Goal: Transaction & Acquisition: Purchase product/service

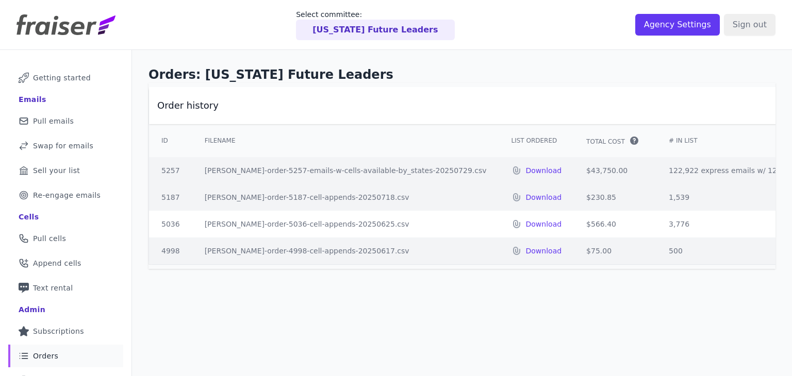
scroll to position [0, 155]
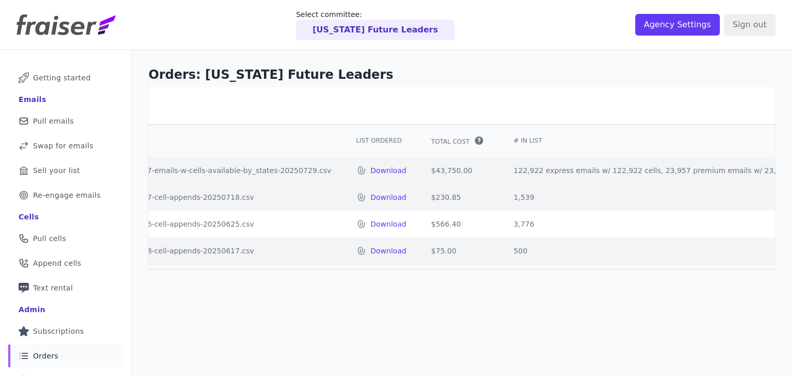
click at [88, 29] on img at bounding box center [66, 24] width 99 height 21
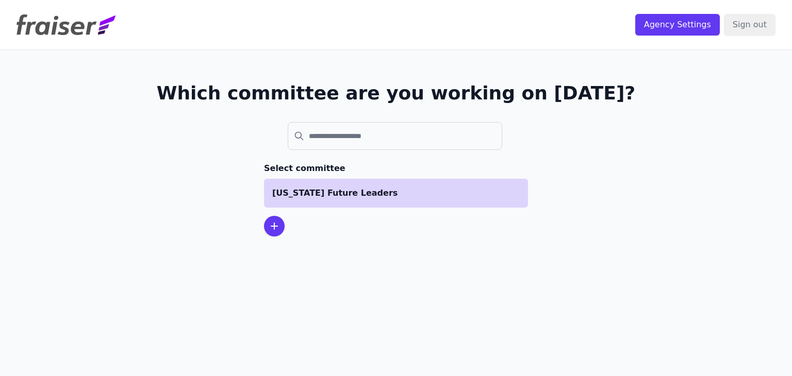
click at [349, 188] on p "[US_STATE] Future Leaders" at bounding box center [396, 193] width 248 height 12
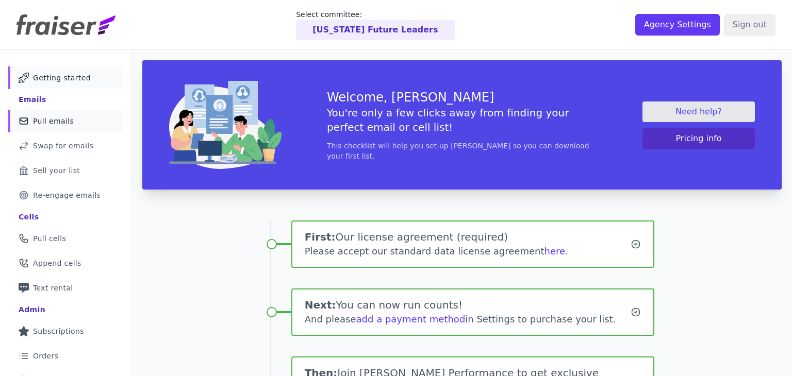
click at [88, 128] on link "Mail Icon Outline of a mail envelope Pull emails" at bounding box center [65, 121] width 115 height 23
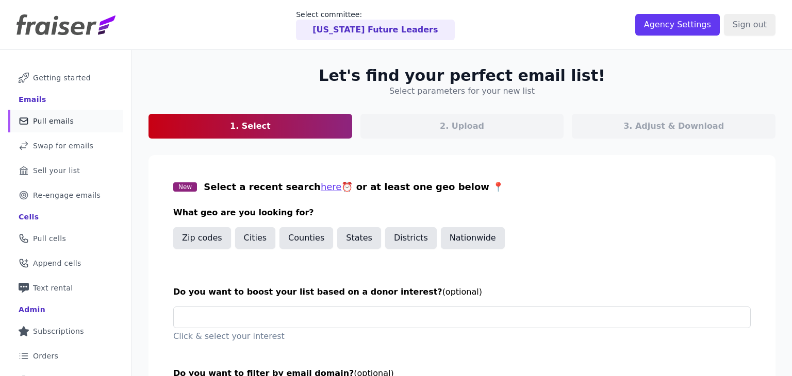
scroll to position [80, 0]
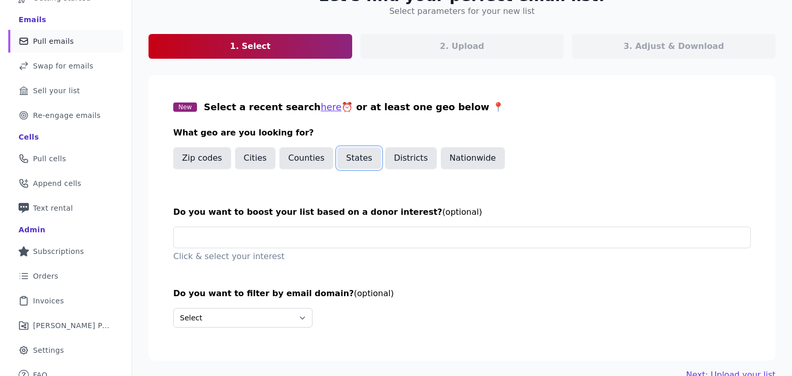
click at [349, 157] on button "States" at bounding box center [359, 158] width 44 height 22
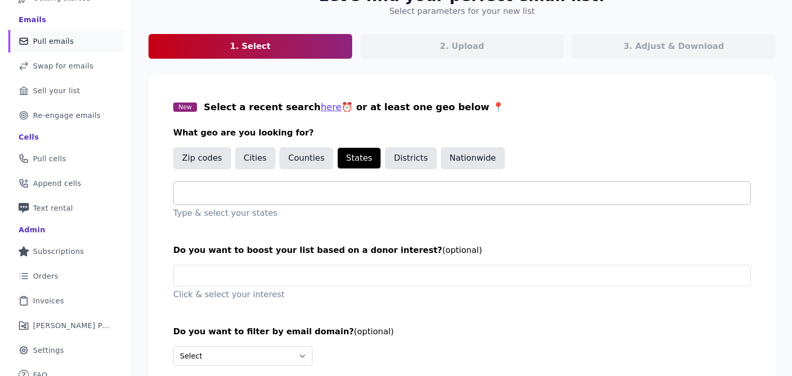
click at [292, 185] on div at bounding box center [466, 193] width 568 height 23
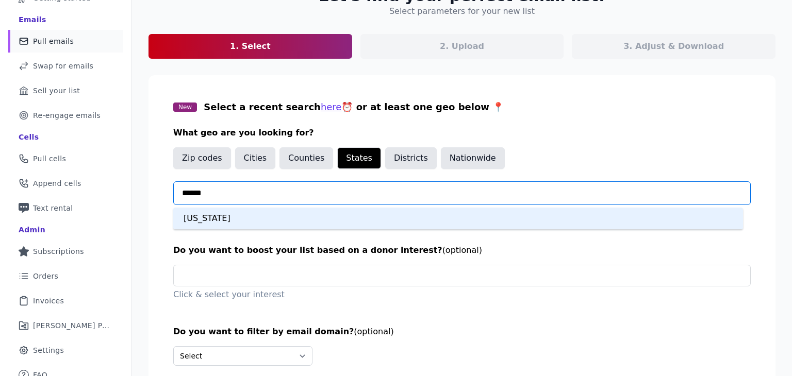
type input "*******"
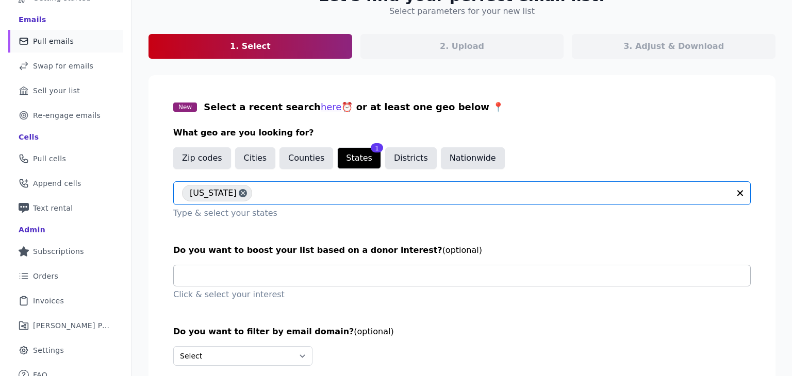
scroll to position [139, 0]
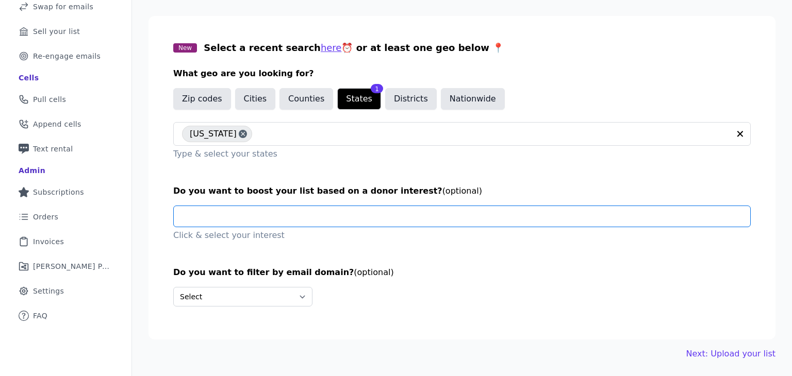
click at [271, 216] on input "text" at bounding box center [466, 216] width 568 height 21
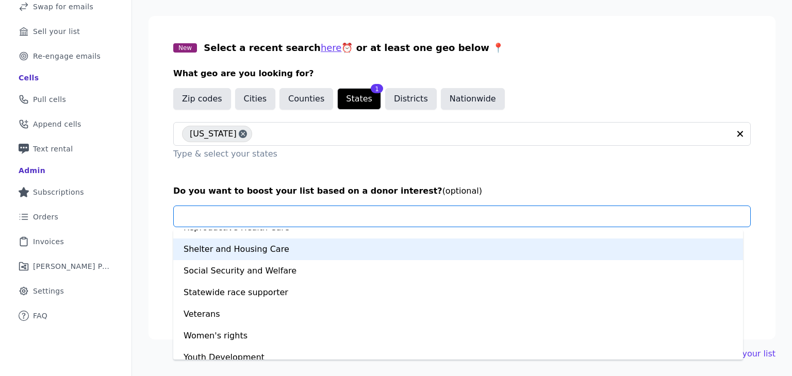
scroll to position [714, 0]
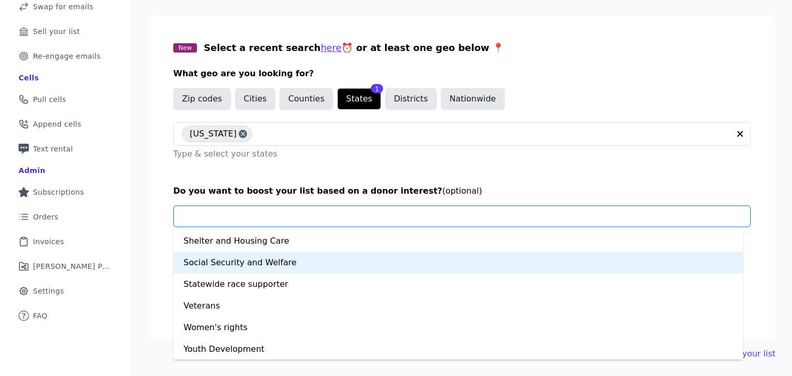
click at [157, 240] on section "New Select a recent search here ⏰ or at least one geo below 📍 What geo are you …" at bounding box center [462, 178] width 627 height 324
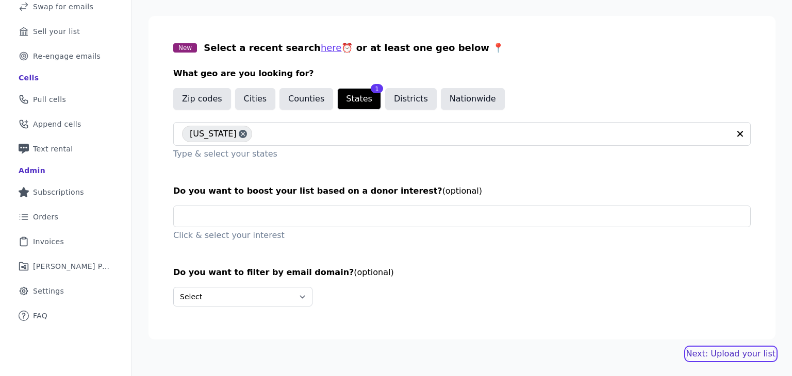
click at [712, 350] on link "Next: Upload your list" at bounding box center [730, 354] width 89 height 12
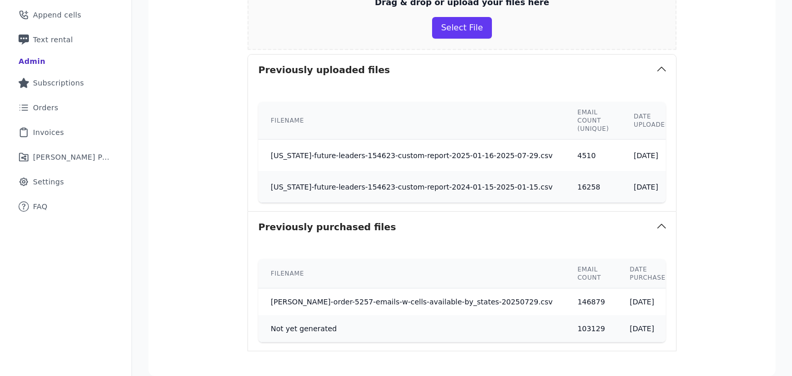
click at [436, 303] on td "[PERSON_NAME]-order-5257-emails-w-cells-available-by_states-20250729.csv" at bounding box center [411, 302] width 307 height 27
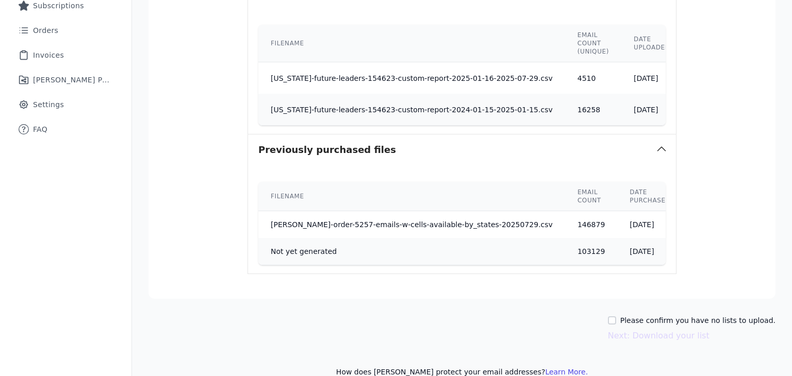
scroll to position [327, 0]
click at [617, 221] on td "[DATE]" at bounding box center [649, 223] width 65 height 27
click at [454, 220] on td "[PERSON_NAME]-order-5257-emails-w-cells-available-by_states-20250729.csv" at bounding box center [411, 223] width 307 height 27
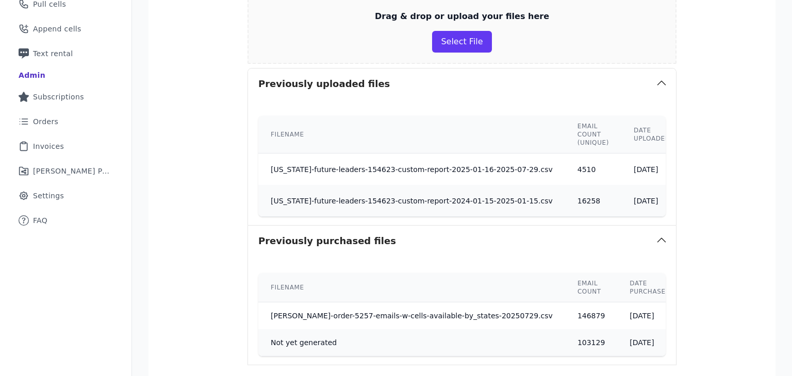
scroll to position [245, 0]
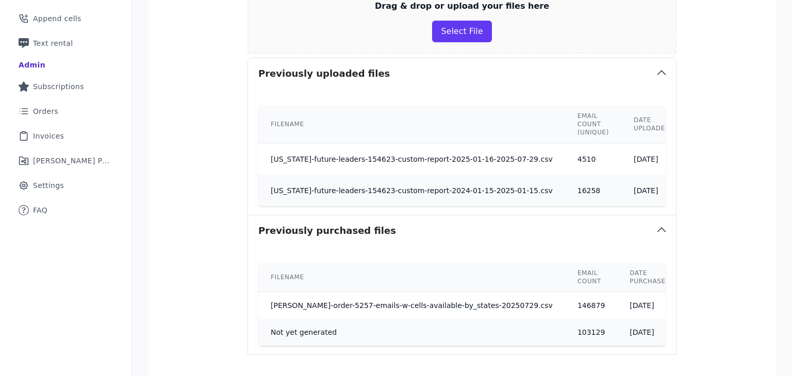
click at [366, 300] on td "[PERSON_NAME]-order-5257-emails-w-cells-available-by_states-20250729.csv" at bounding box center [411, 305] width 307 height 27
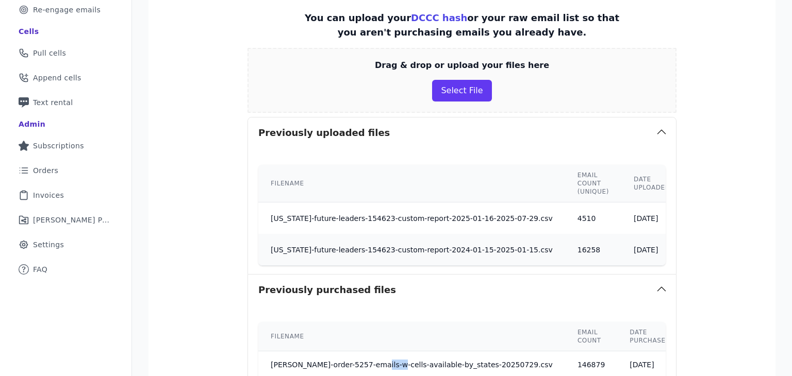
scroll to position [183, 0]
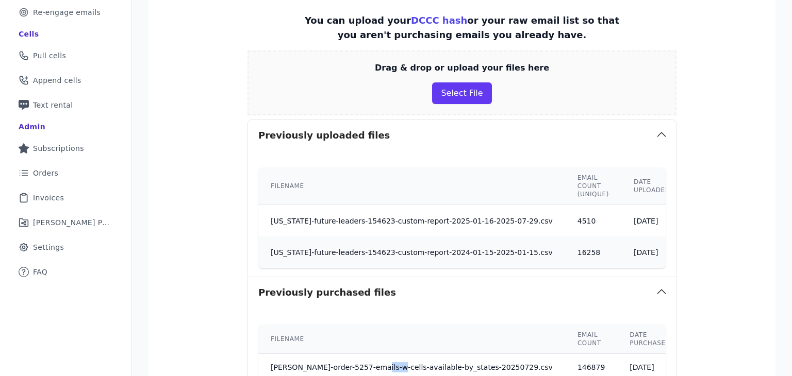
click at [437, 131] on button "Previously uploaded files" at bounding box center [462, 135] width 428 height 31
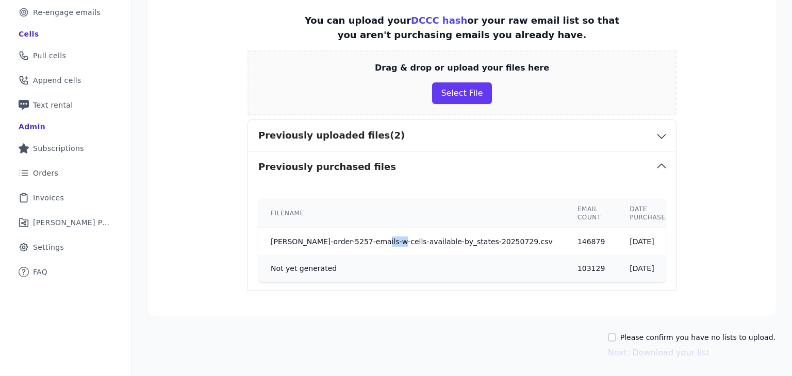
click at [437, 131] on button "Previously uploaded files (2)" at bounding box center [462, 135] width 428 height 31
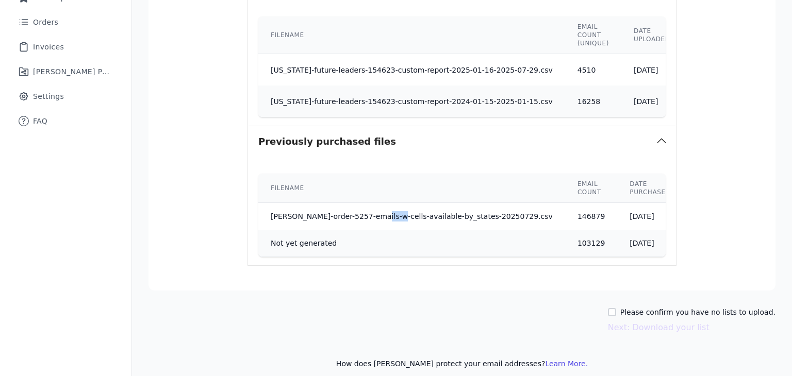
scroll to position [334, 0]
click at [471, 213] on td "[PERSON_NAME]-order-5257-emails-w-cells-available-by_states-20250729.csv" at bounding box center [411, 216] width 307 height 27
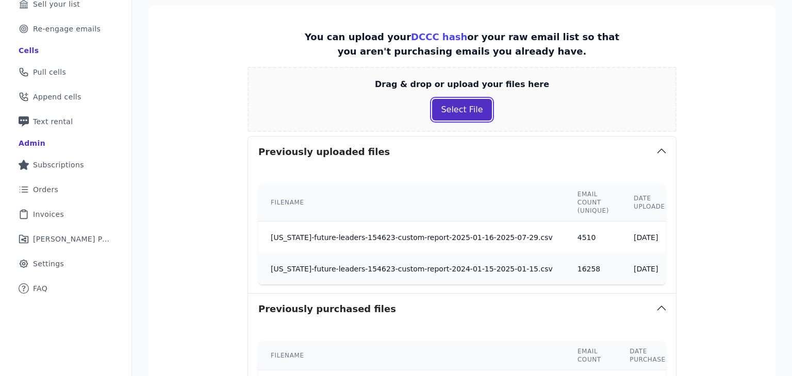
click at [465, 106] on button "Select File" at bounding box center [461, 110] width 59 height 22
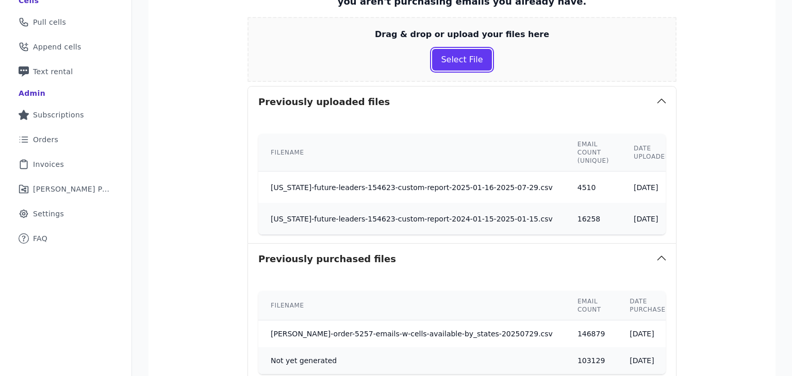
scroll to position [212, 0]
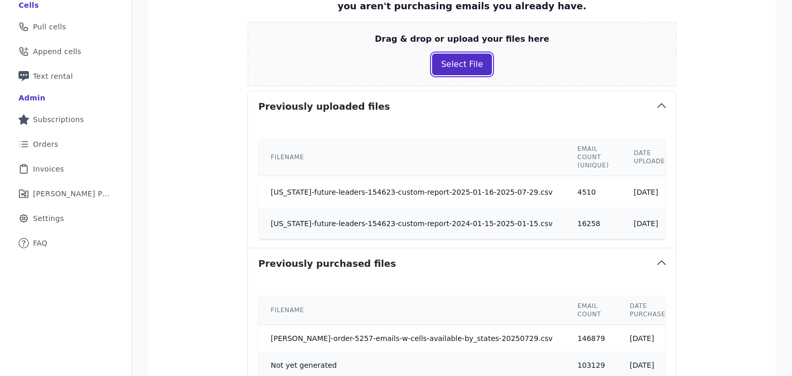
click at [457, 71] on button "Select File" at bounding box center [461, 65] width 59 height 22
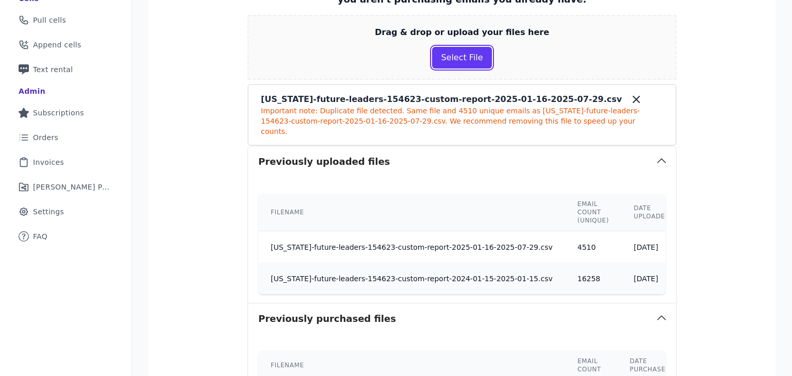
scroll to position [0, 12]
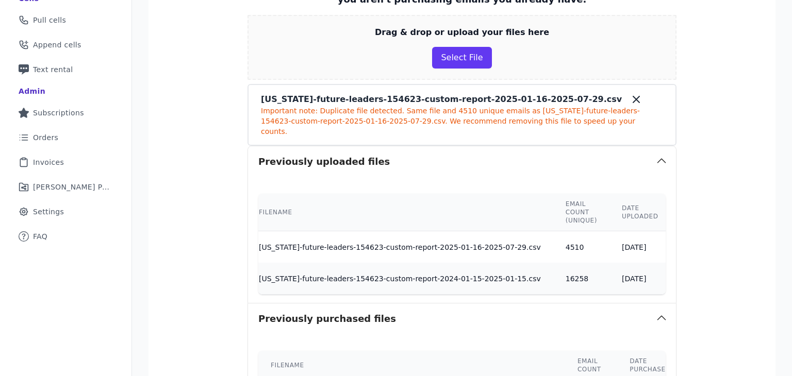
click at [633, 100] on icon at bounding box center [636, 99] width 6 height 6
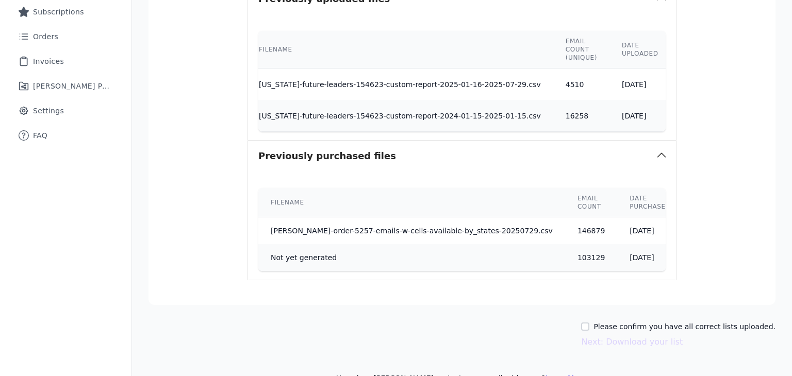
scroll to position [320, 0]
click at [589, 323] on input "Please confirm you have all correct lists uploaded." at bounding box center [585, 327] width 8 height 8
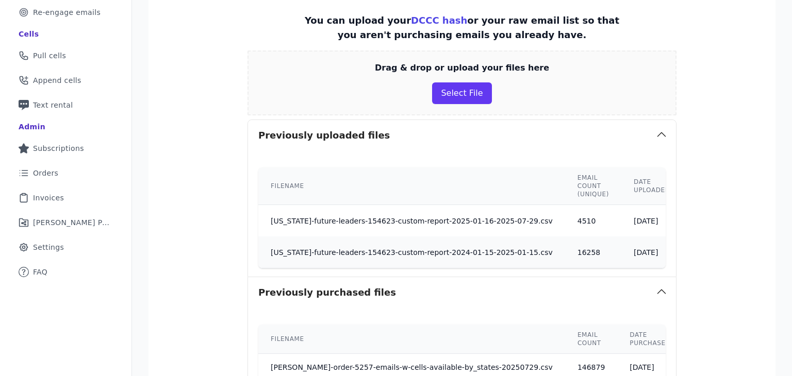
scroll to position [267, 0]
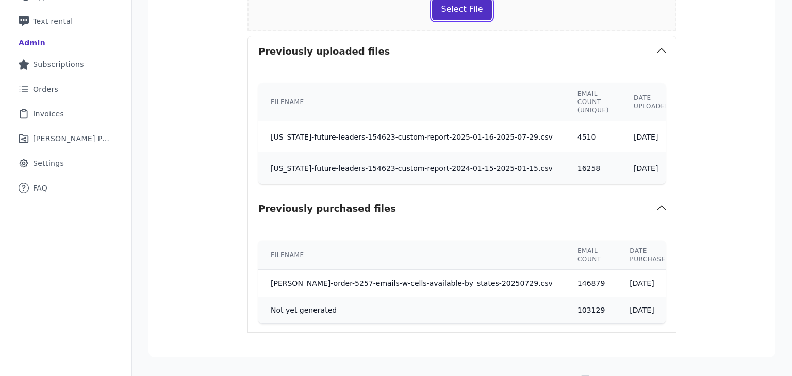
click at [442, 9] on button "Select File" at bounding box center [461, 9] width 59 height 22
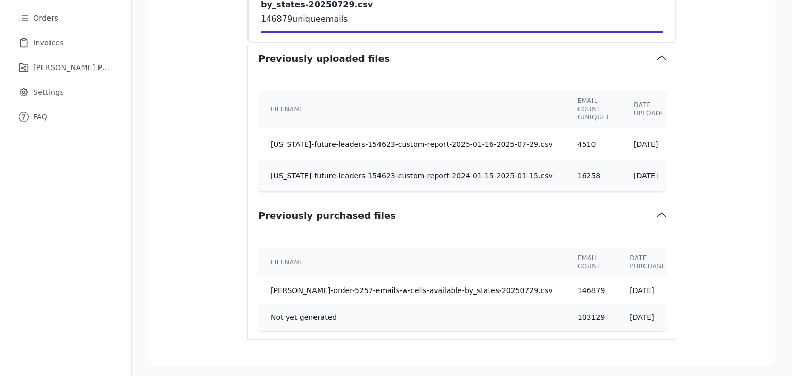
scroll to position [406, 0]
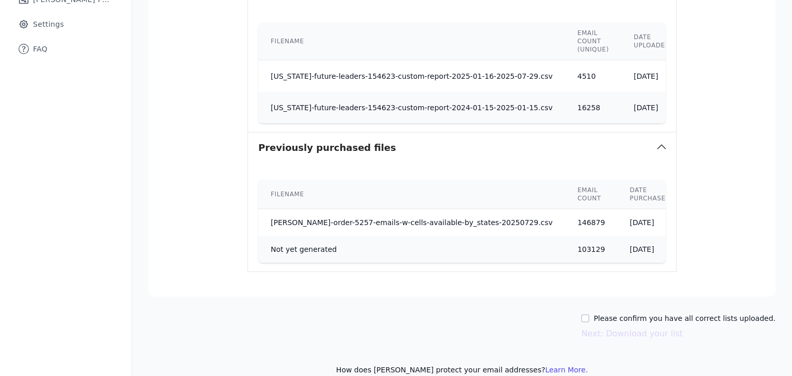
click at [610, 314] on label "Please confirm you have all correct lists uploaded." at bounding box center [685, 319] width 182 height 10
click at [589, 315] on input "Please confirm you have all correct lists uploaded." at bounding box center [585, 319] width 8 height 8
checkbox input "true"
click at [622, 328] on button "Next: Download your list" at bounding box center [632, 334] width 102 height 12
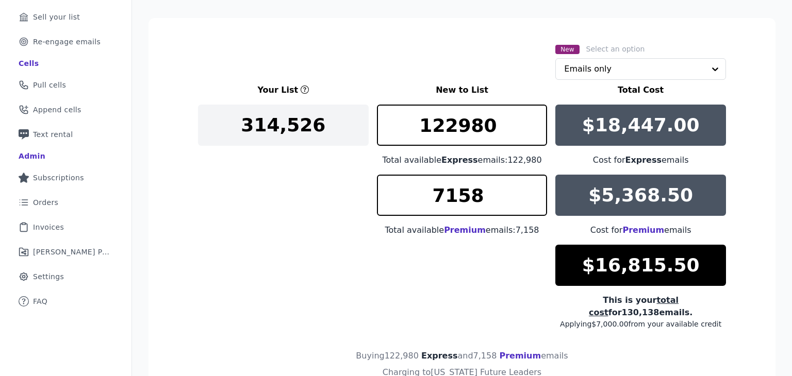
scroll to position [154, 0]
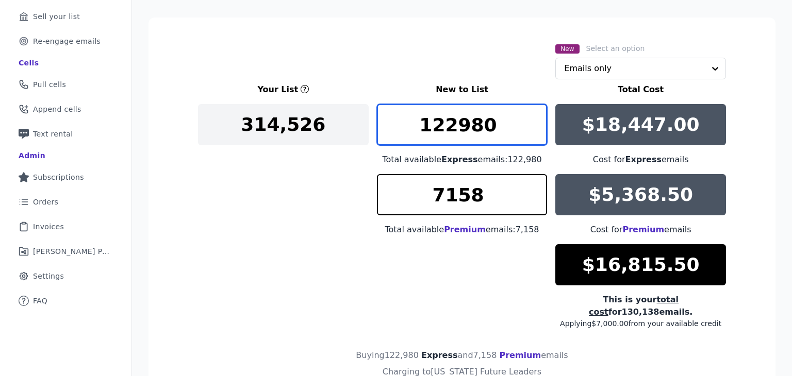
drag, startPoint x: 513, startPoint y: 130, endPoint x: 404, endPoint y: 140, distance: 109.8
click at [404, 140] on input "122980" at bounding box center [462, 124] width 171 height 41
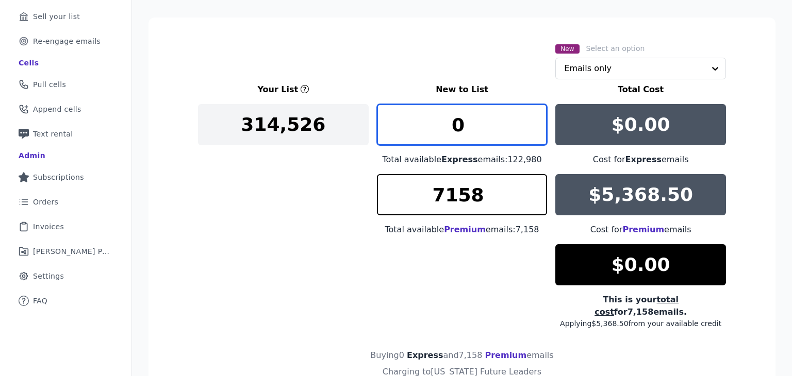
type input "0"
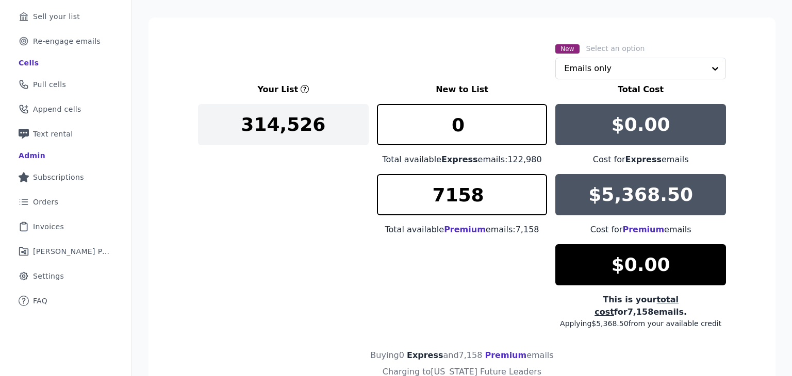
click at [413, 71] on div "New Select an option Emails only" at bounding box center [462, 60] width 528 height 37
click at [533, 190] on input "7158" at bounding box center [462, 194] width 171 height 41
click at [479, 259] on div "Your List New to List Total Cost 314,526 0 Total available Express emails: 122,…" at bounding box center [462, 206] width 528 height 245
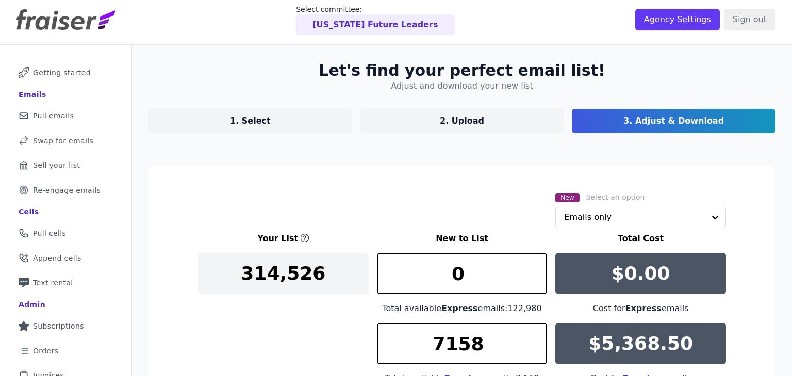
scroll to position [4, 0]
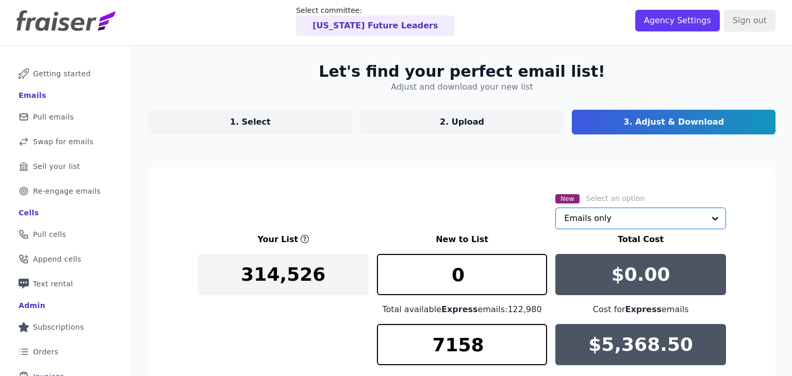
click at [625, 215] on input "text" at bounding box center [634, 218] width 141 height 21
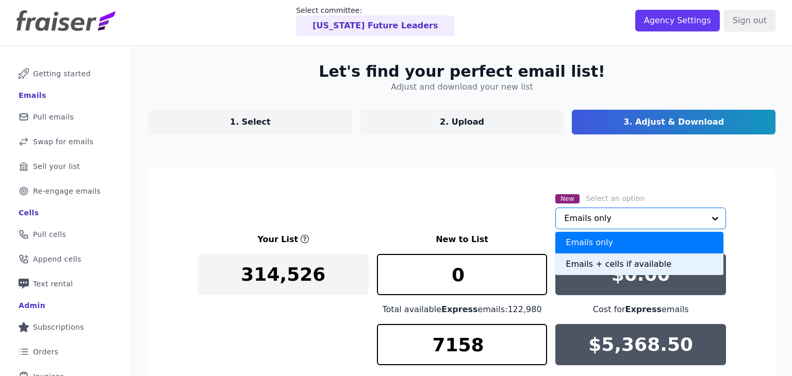
click at [618, 256] on div "Emails + cells if available" at bounding box center [639, 265] width 168 height 22
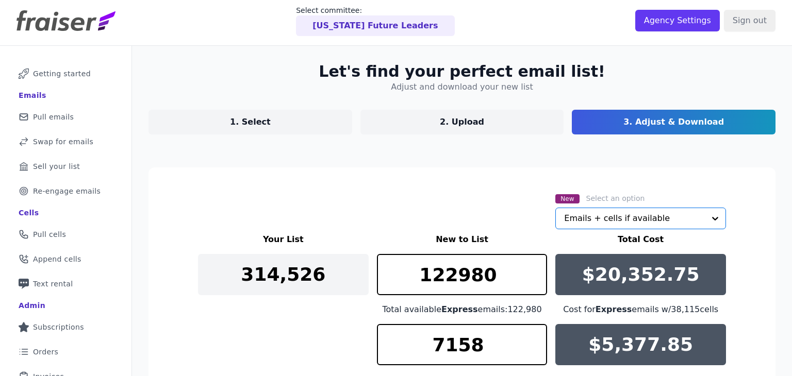
scroll to position [157, 0]
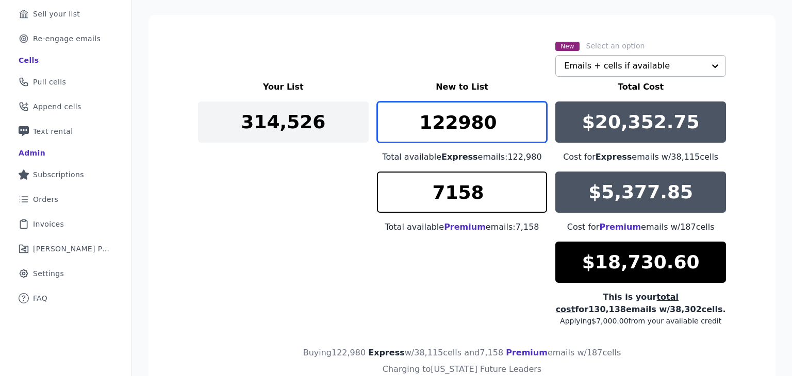
drag, startPoint x: 507, startPoint y: 134, endPoint x: 387, endPoint y: 159, distance: 122.8
click at [387, 159] on div "122980 Total available Express emails: 122,980" at bounding box center [462, 133] width 171 height 62
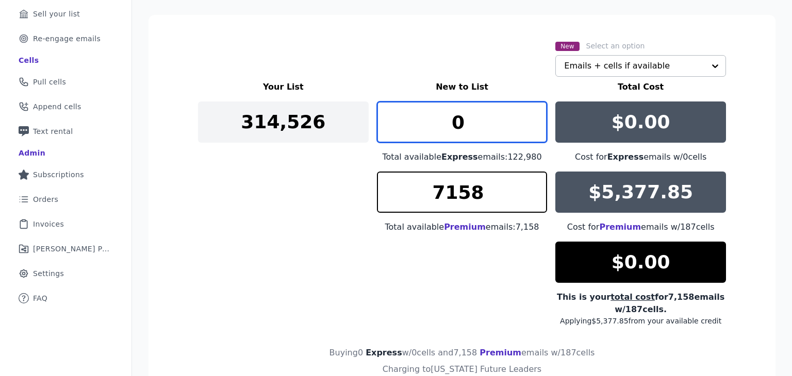
type input "0"
click at [500, 272] on div "Your List New to List Total Cost 314,526 0 Total available Express emails: 122,…" at bounding box center [462, 203] width 528 height 245
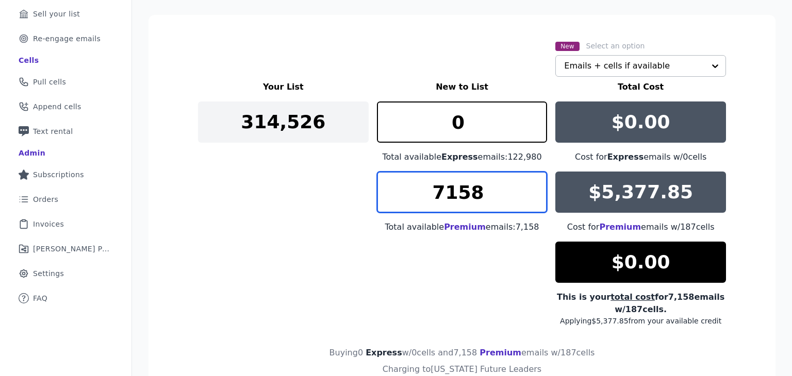
click at [532, 190] on input "7158" at bounding box center [462, 192] width 171 height 41
click at [532, 187] on input "7158" at bounding box center [462, 192] width 171 height 41
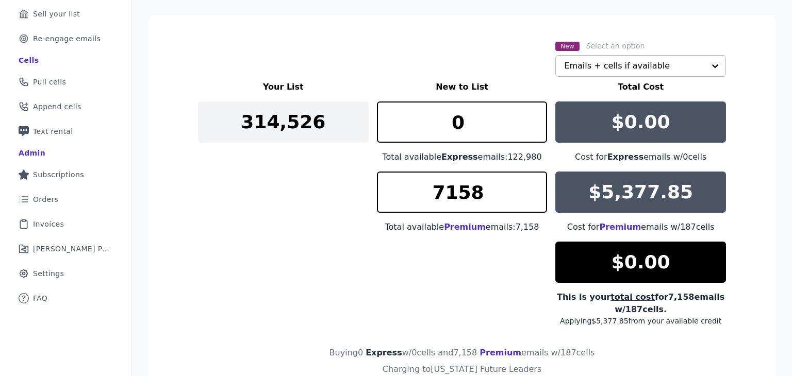
click at [508, 229] on div "Total available Premium emails: 7,158" at bounding box center [462, 227] width 171 height 12
click at [605, 75] on input "text" at bounding box center [634, 66] width 141 height 21
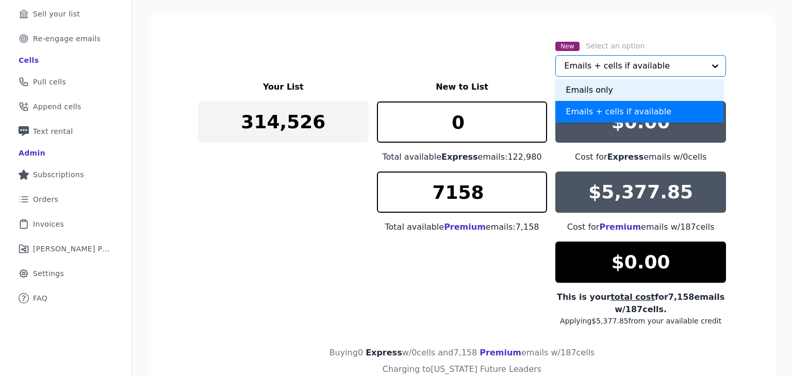
click at [600, 89] on div "Emails only" at bounding box center [639, 90] width 168 height 22
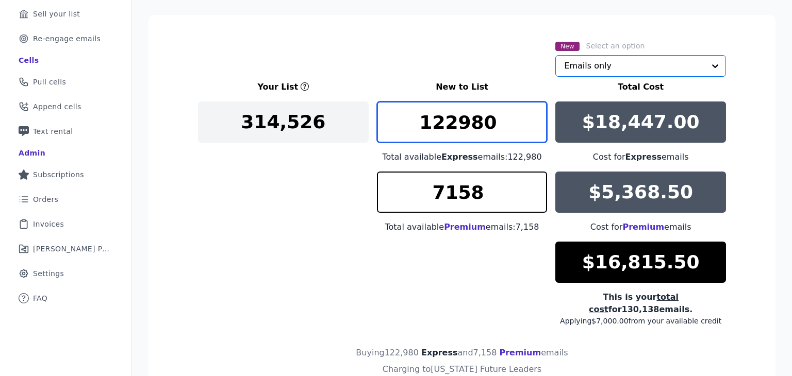
click at [343, 133] on div "Your List New to List Total Cost 314,526 122980 Total available Express emails:…" at bounding box center [462, 203] width 528 height 245
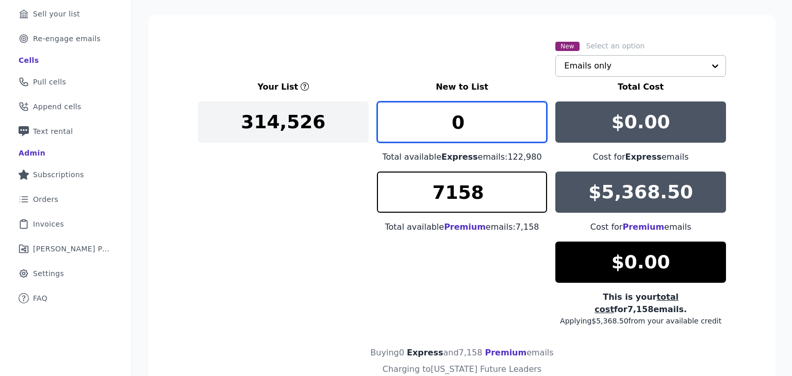
type input "0"
click at [620, 61] on input "text" at bounding box center [634, 66] width 141 height 21
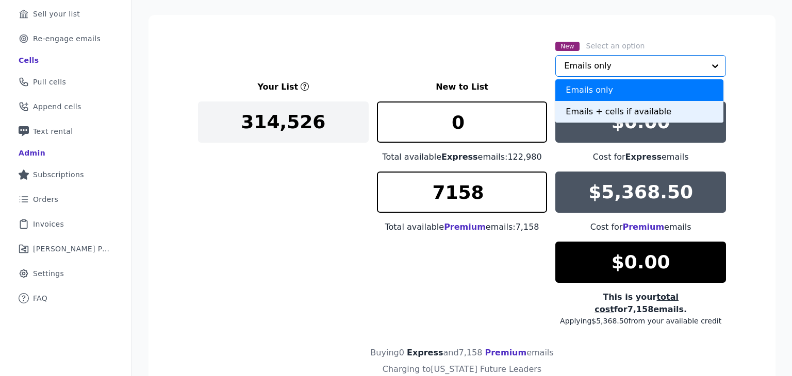
click at [609, 113] on div "Emails + cells if available" at bounding box center [639, 112] width 168 height 22
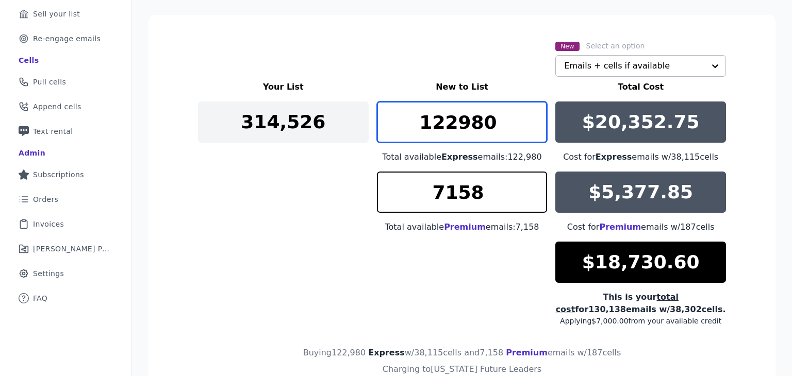
drag, startPoint x: 507, startPoint y: 121, endPoint x: 290, endPoint y: 164, distance: 221.4
click at [290, 164] on div "Your List New to List Total Cost 314,526 122980 Total available Express emails:…" at bounding box center [462, 203] width 528 height 245
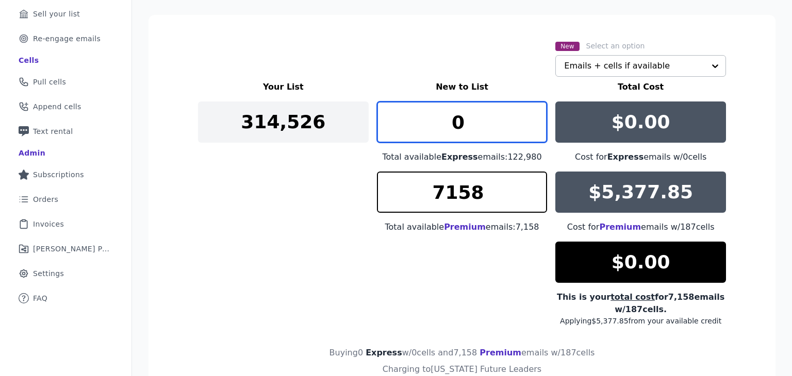
type input "0"
click at [290, 164] on div "Your List New to List Total Cost 314,526 0 Total available Express emails: 122,…" at bounding box center [462, 203] width 528 height 245
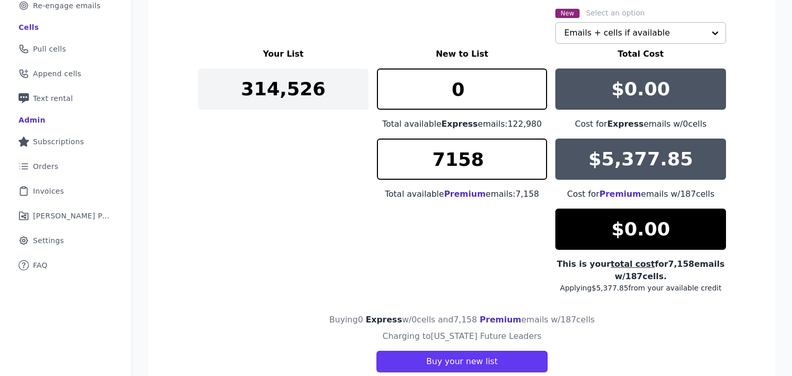
scroll to position [173, 0]
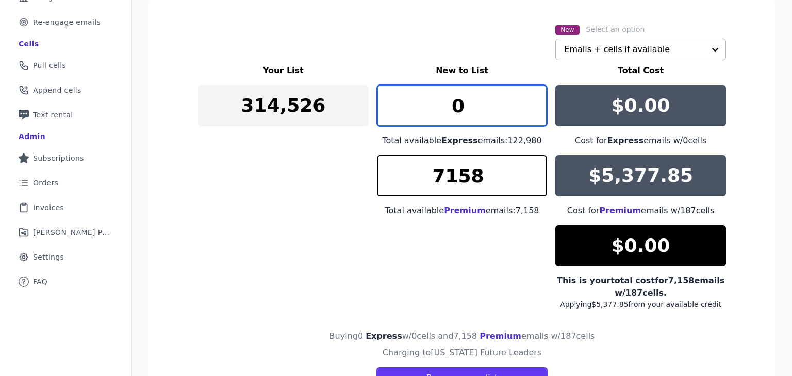
click at [450, 104] on input "0" at bounding box center [462, 105] width 171 height 41
click at [260, 162] on div "Your List New to List Total Cost 314,526 0 Total available Express emails: 122,…" at bounding box center [462, 186] width 528 height 245
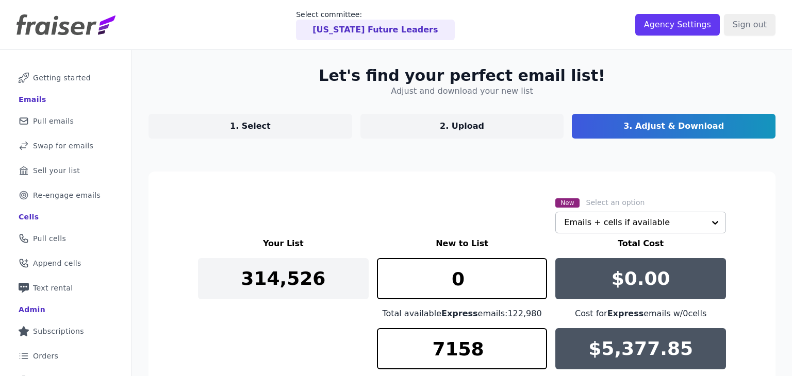
scroll to position [227, 0]
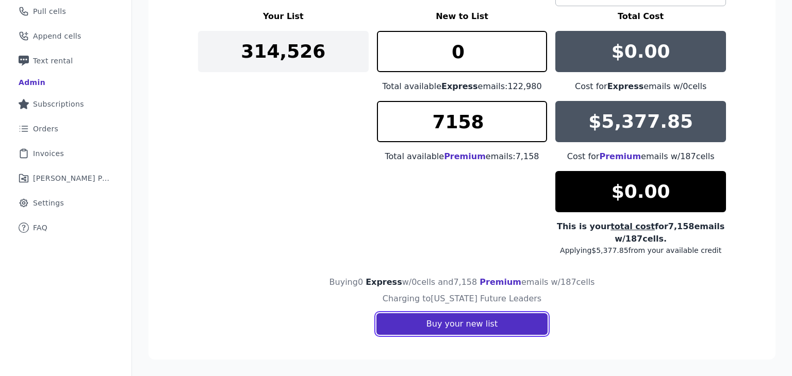
click at [452, 322] on button "Buy your new list" at bounding box center [461, 325] width 171 height 22
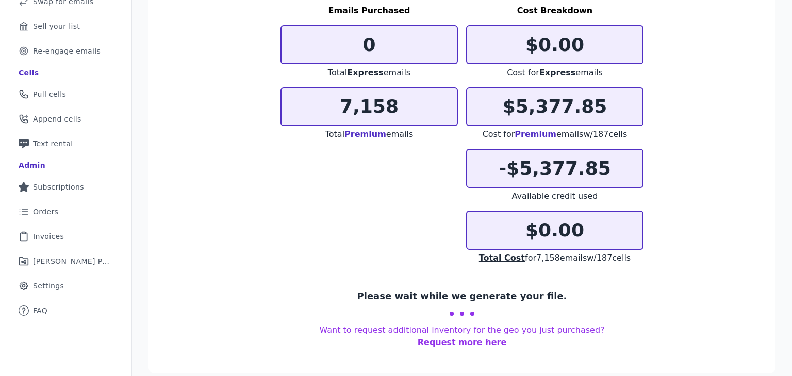
scroll to position [130, 0]
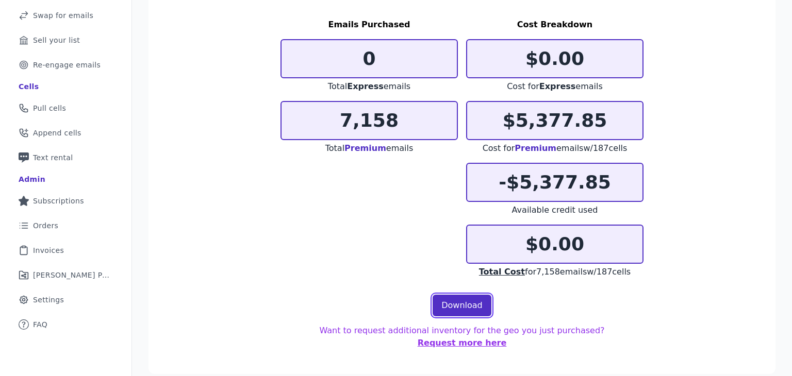
click at [456, 304] on link "Download" at bounding box center [462, 306] width 59 height 22
